Goal: Information Seeking & Learning: Learn about a topic

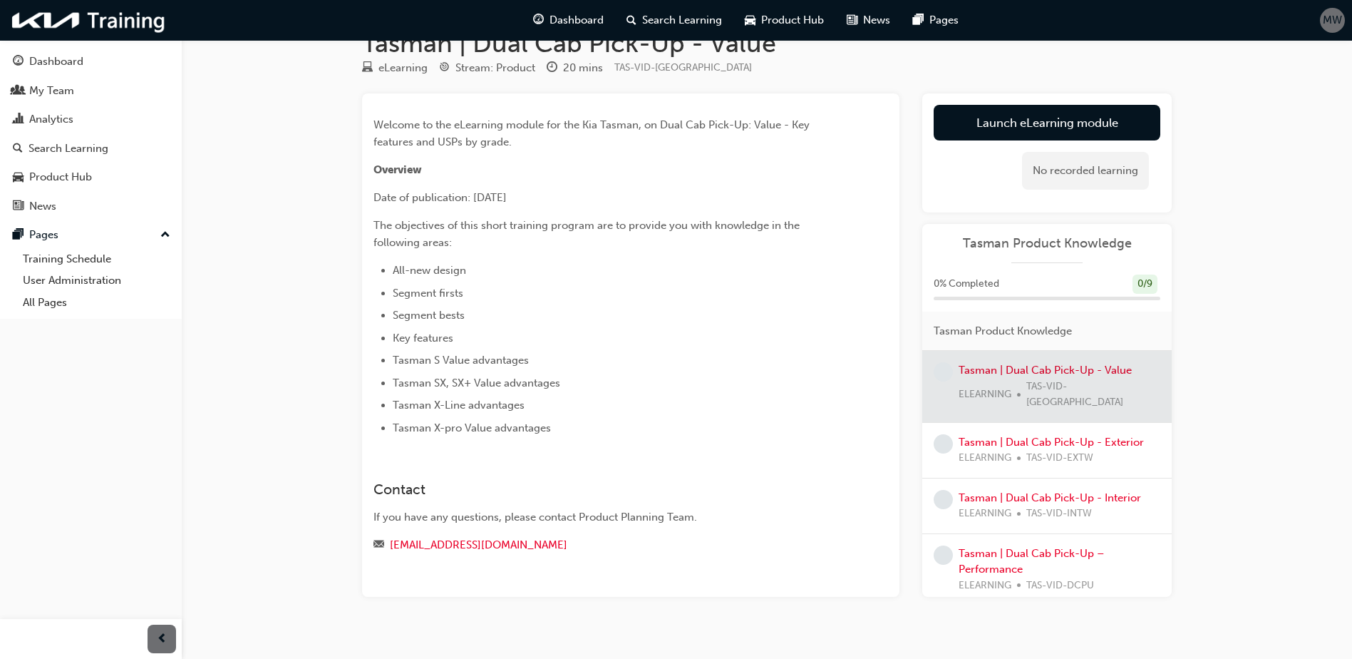
scroll to position [54, 0]
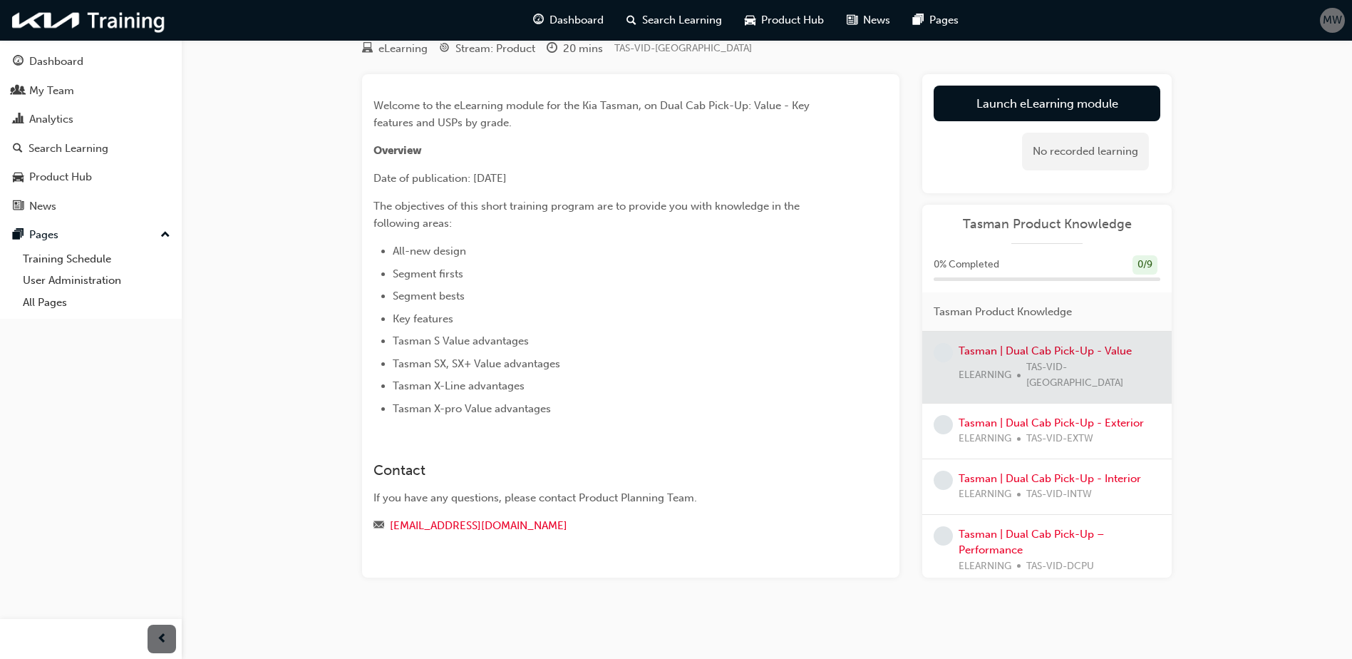
click at [1024, 351] on div at bounding box center [1046, 366] width 249 height 71
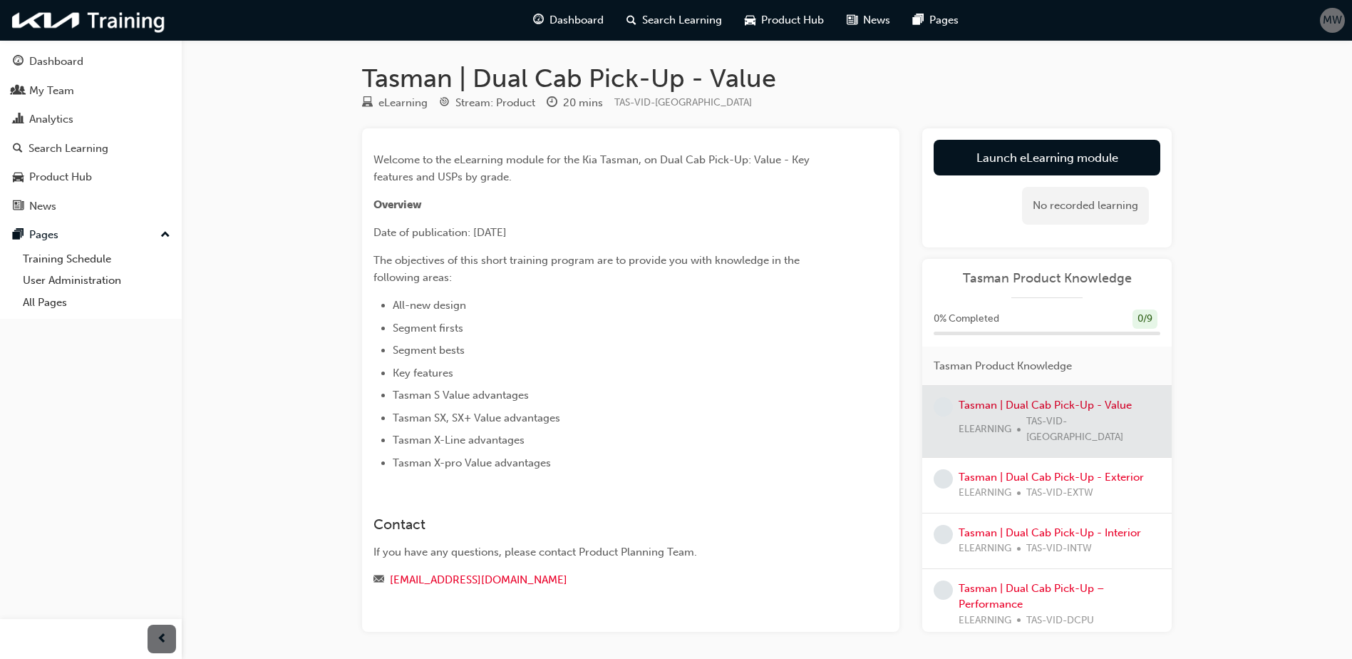
click at [987, 405] on div at bounding box center [1046, 421] width 249 height 71
click at [975, 420] on div at bounding box center [1046, 421] width 249 height 71
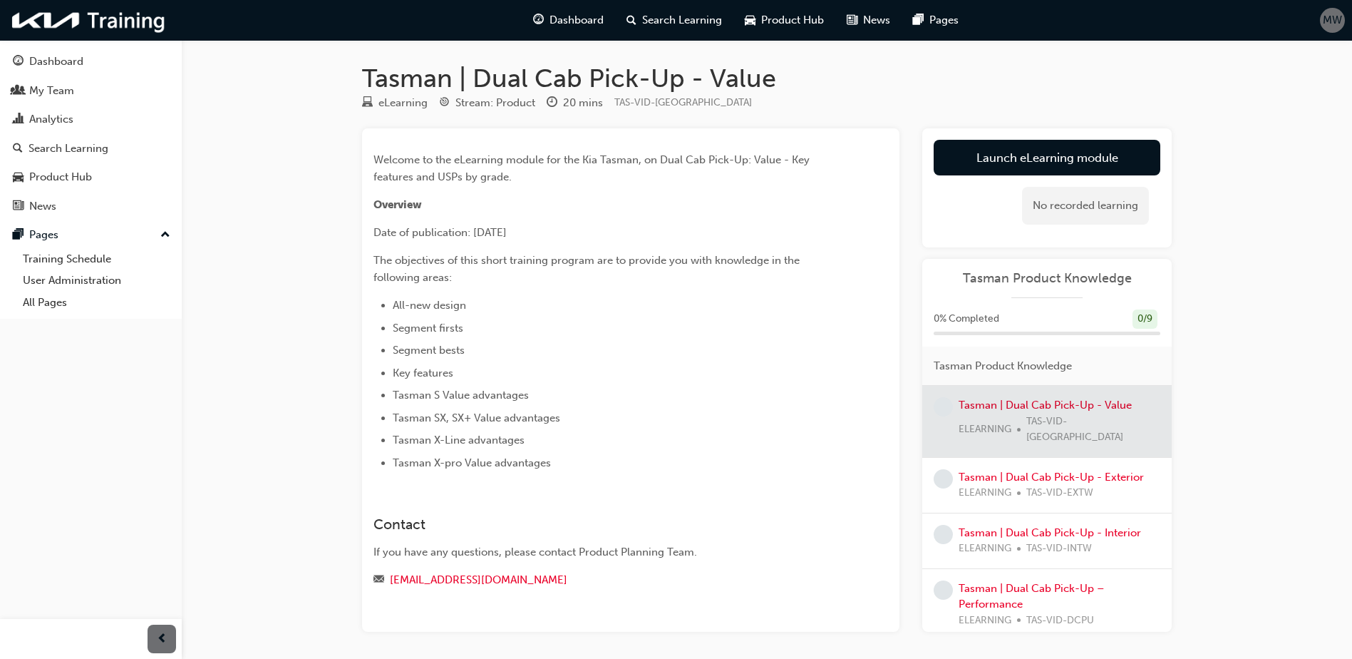
click at [975, 420] on div at bounding box center [1046, 421] width 249 height 71
click at [1025, 470] on link "Tasman | Dual Cab Pick-Up - Exterior" at bounding box center [1051, 476] width 185 height 13
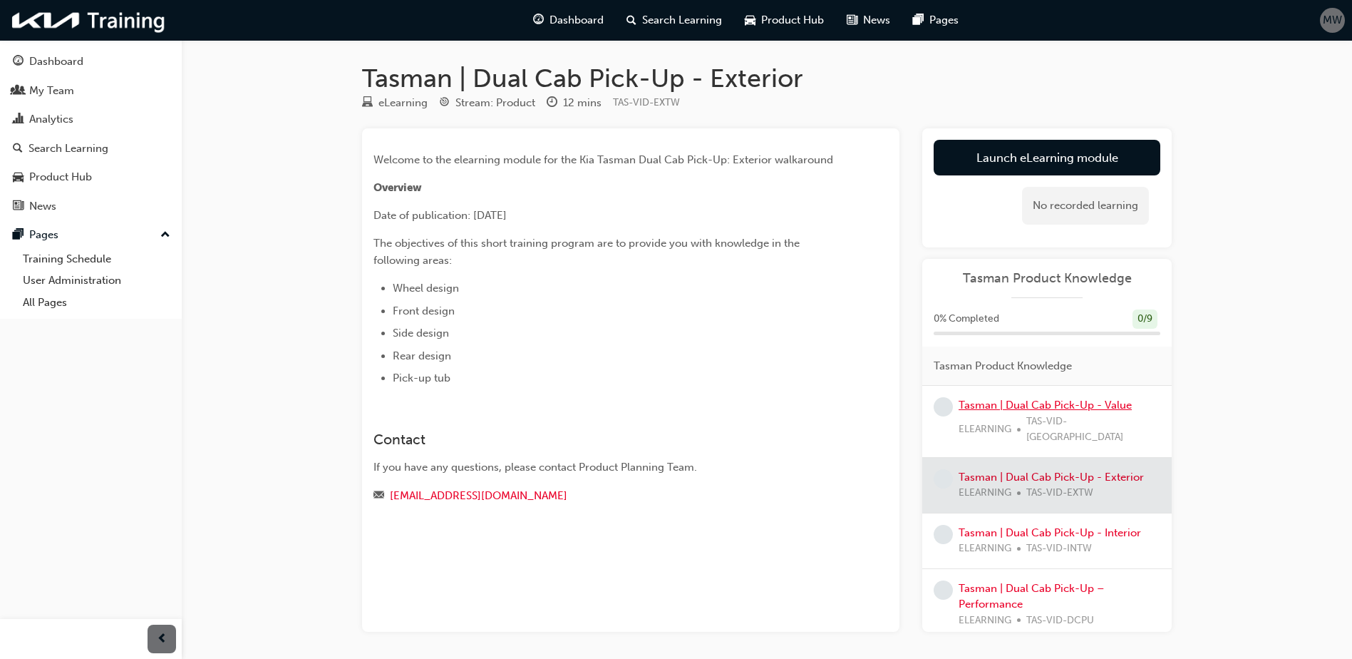
click at [989, 404] on link "Tasman | Dual Cab Pick-Up - Value" at bounding box center [1045, 404] width 173 height 13
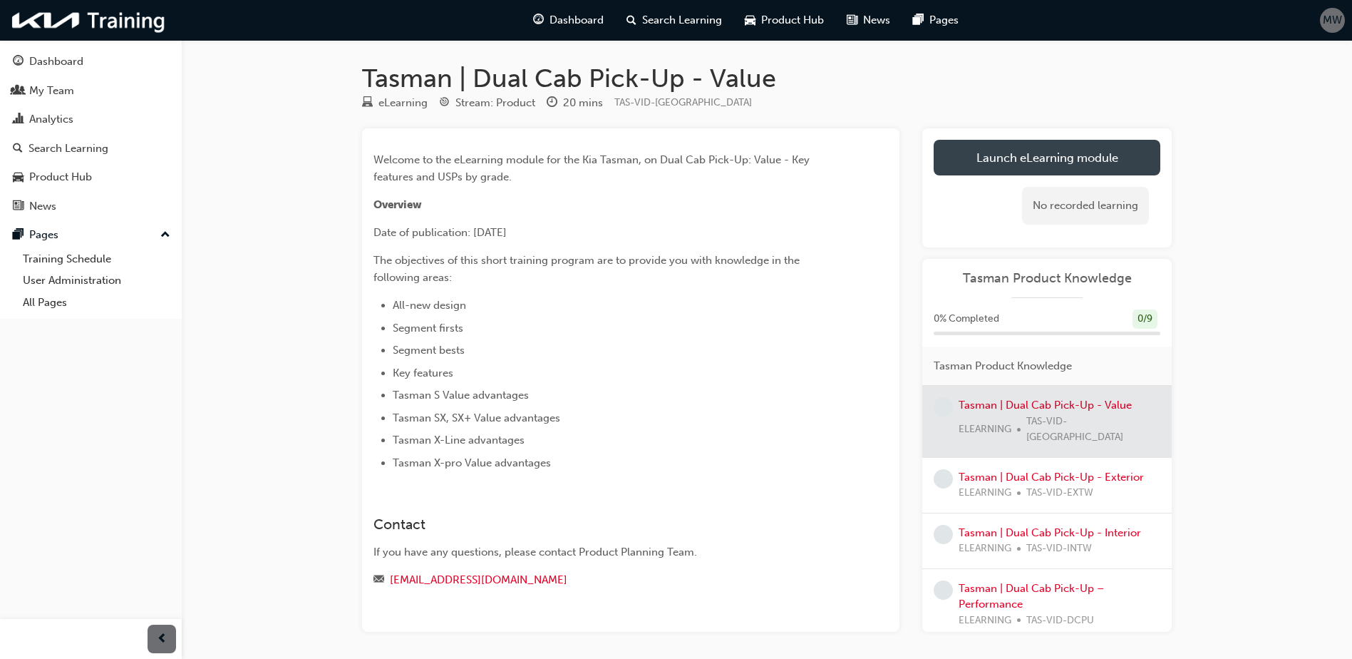
click at [984, 167] on link "Launch eLearning module" at bounding box center [1047, 158] width 227 height 36
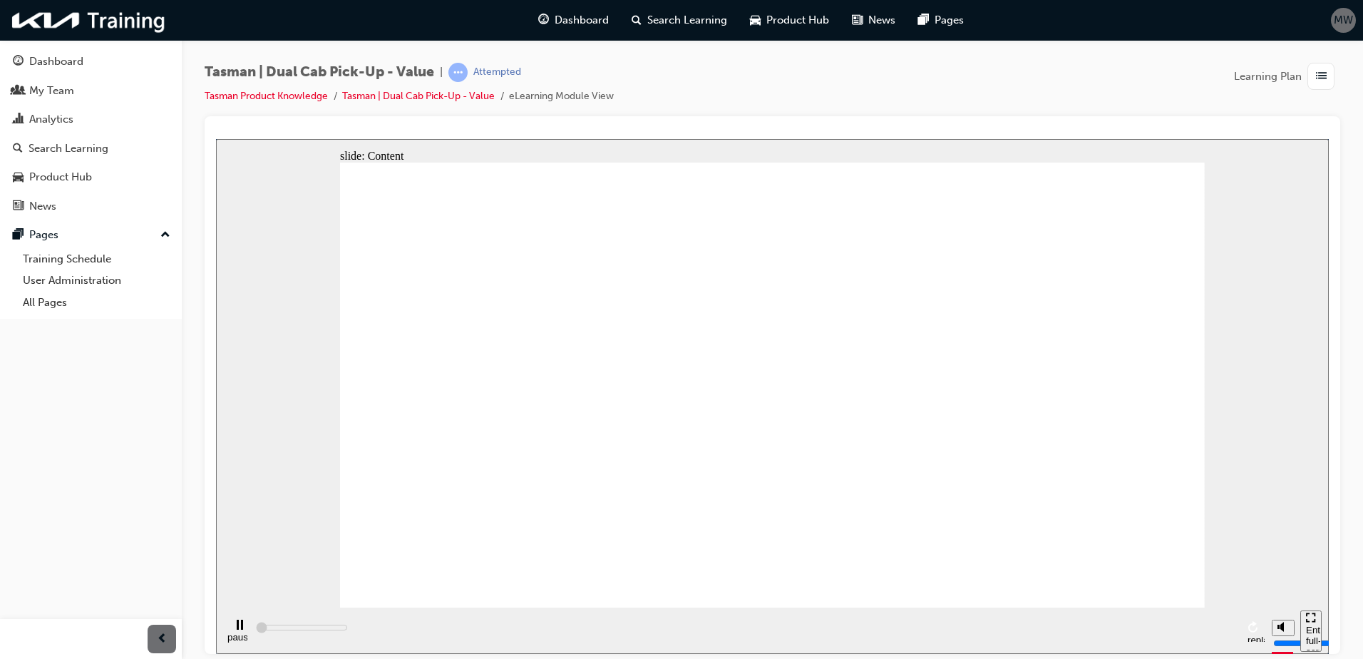
type input "2600"
radio input "true"
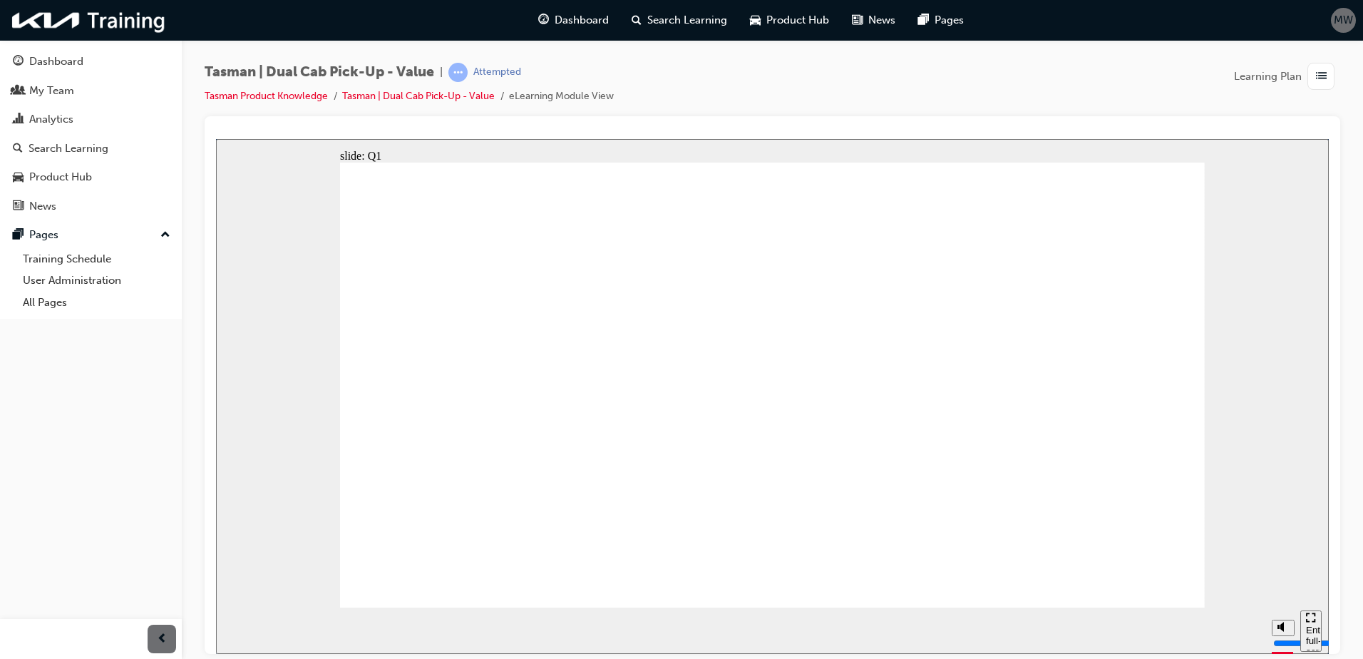
radio input "true"
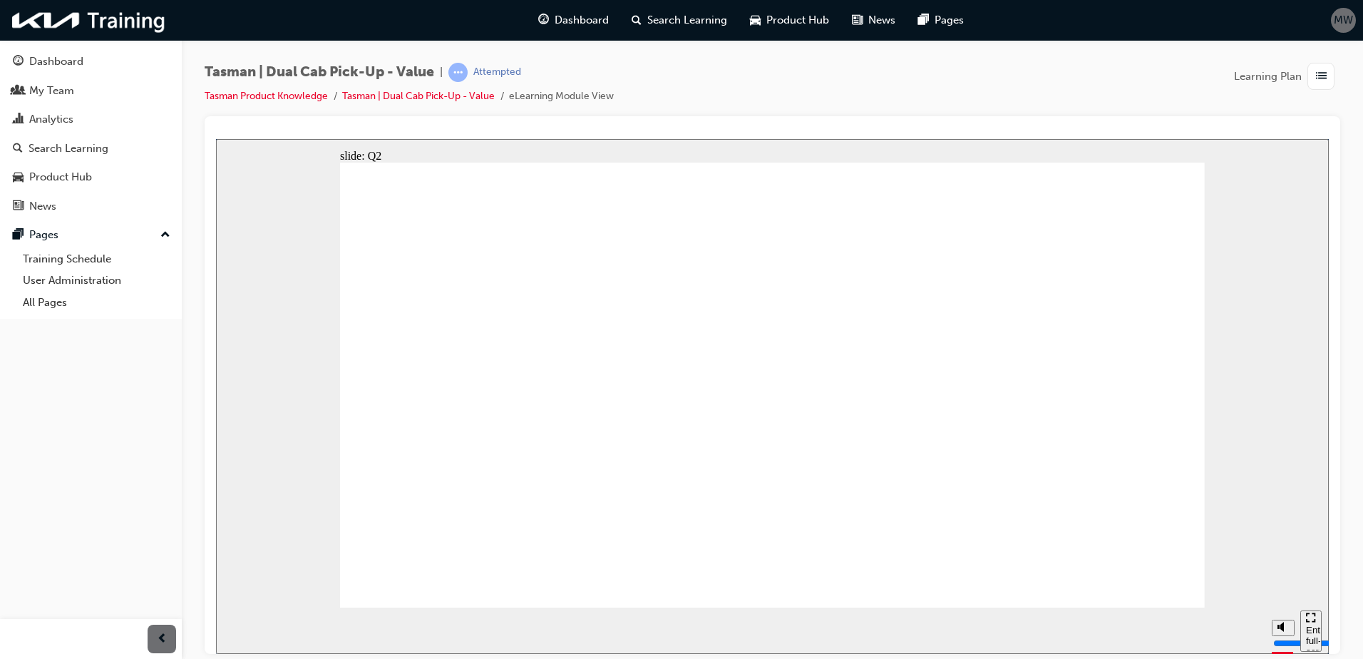
radio input "true"
